Goal: Consume media (video, audio): Consume media (video, audio)

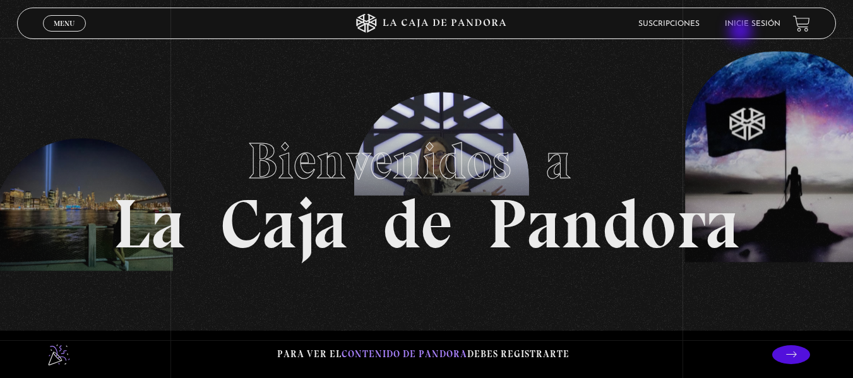
click at [742, 28] on li "Inicie sesión" at bounding box center [753, 24] width 56 height 20
click at [746, 25] on link "Inicie sesión" at bounding box center [753, 24] width 56 height 8
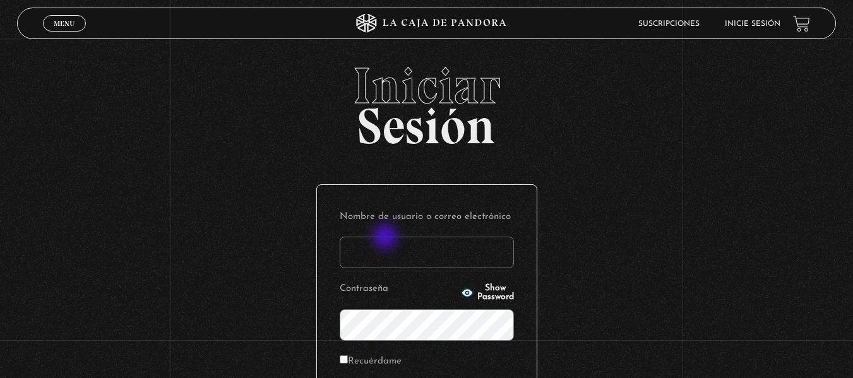
click at [386, 238] on input "Nombre de usuario o correo electrónico" at bounding box center [427, 253] width 174 height 32
type input "elizondoare97@gmail.com"
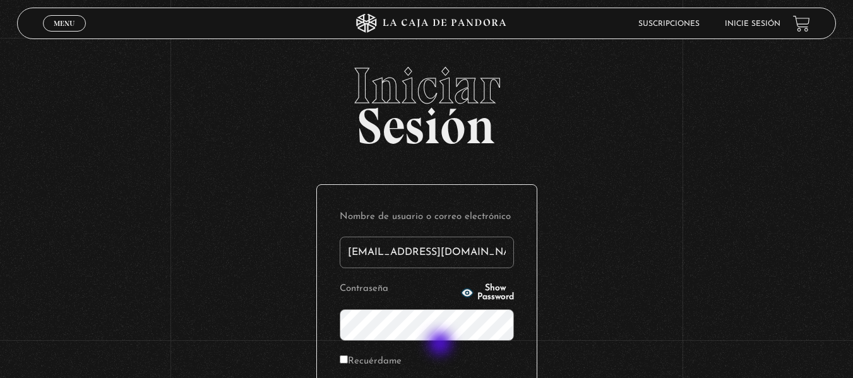
click at [441, 345] on form "Nombre de usuario o correo electrónico elizondoare97@gmail.com Contraseña Show …" at bounding box center [427, 314] width 174 height 213
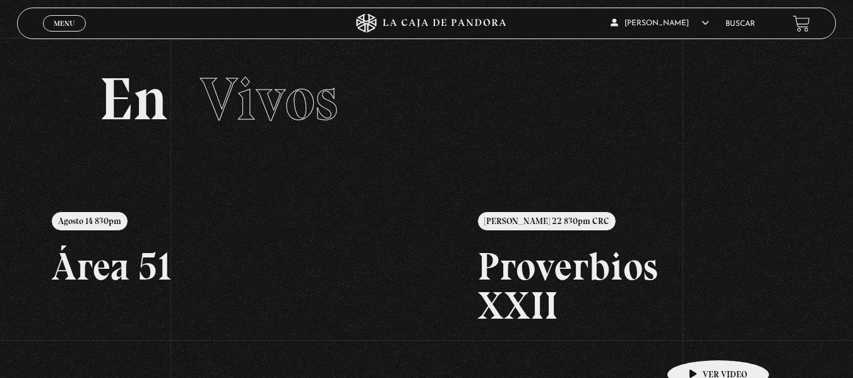
scroll to position [63, 0]
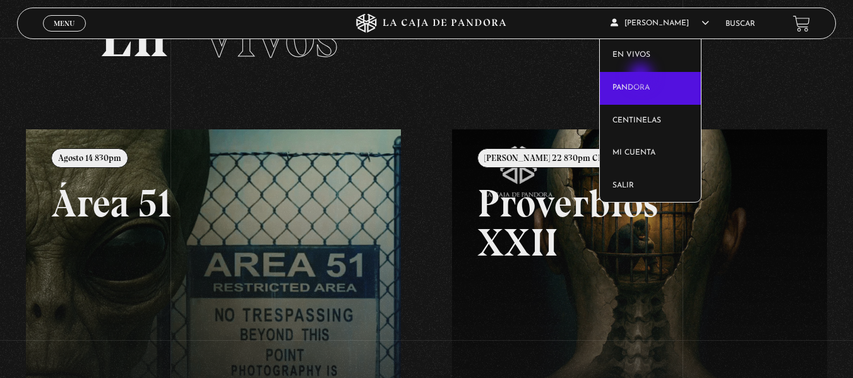
click at [642, 76] on link "Pandora" at bounding box center [650, 88] width 101 height 33
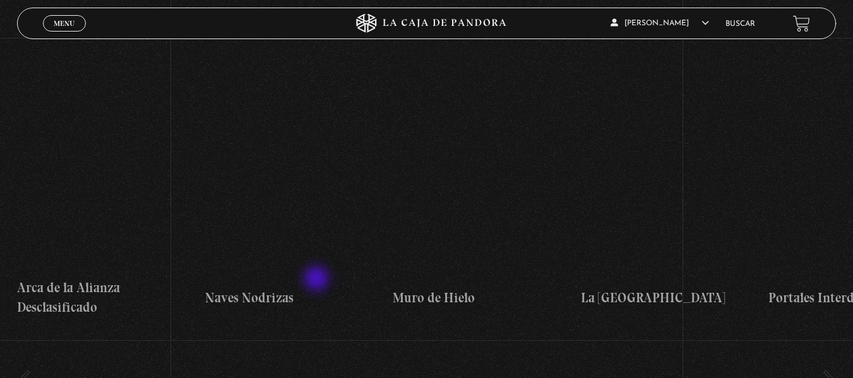
scroll to position [2715, 0]
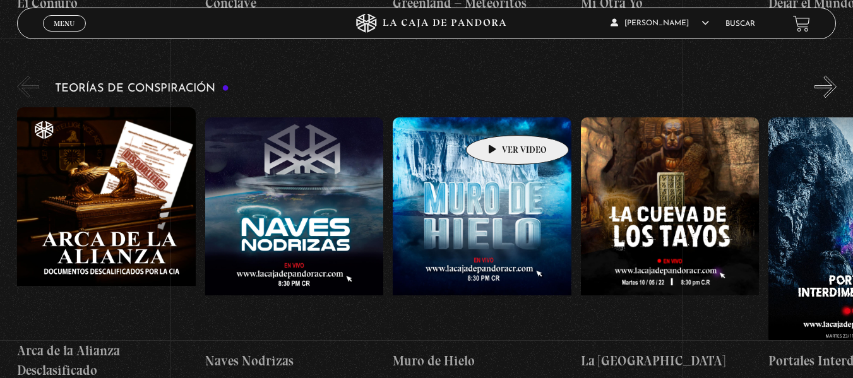
click at [497, 117] on figure at bounding box center [482, 230] width 179 height 227
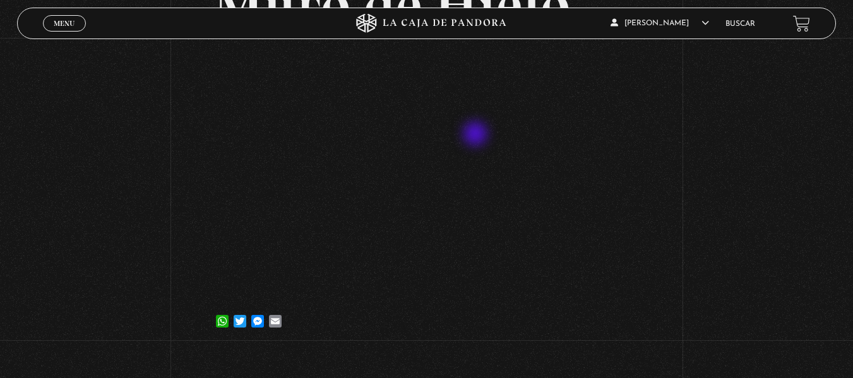
scroll to position [126, 0]
